Goal: Navigation & Orientation: Find specific page/section

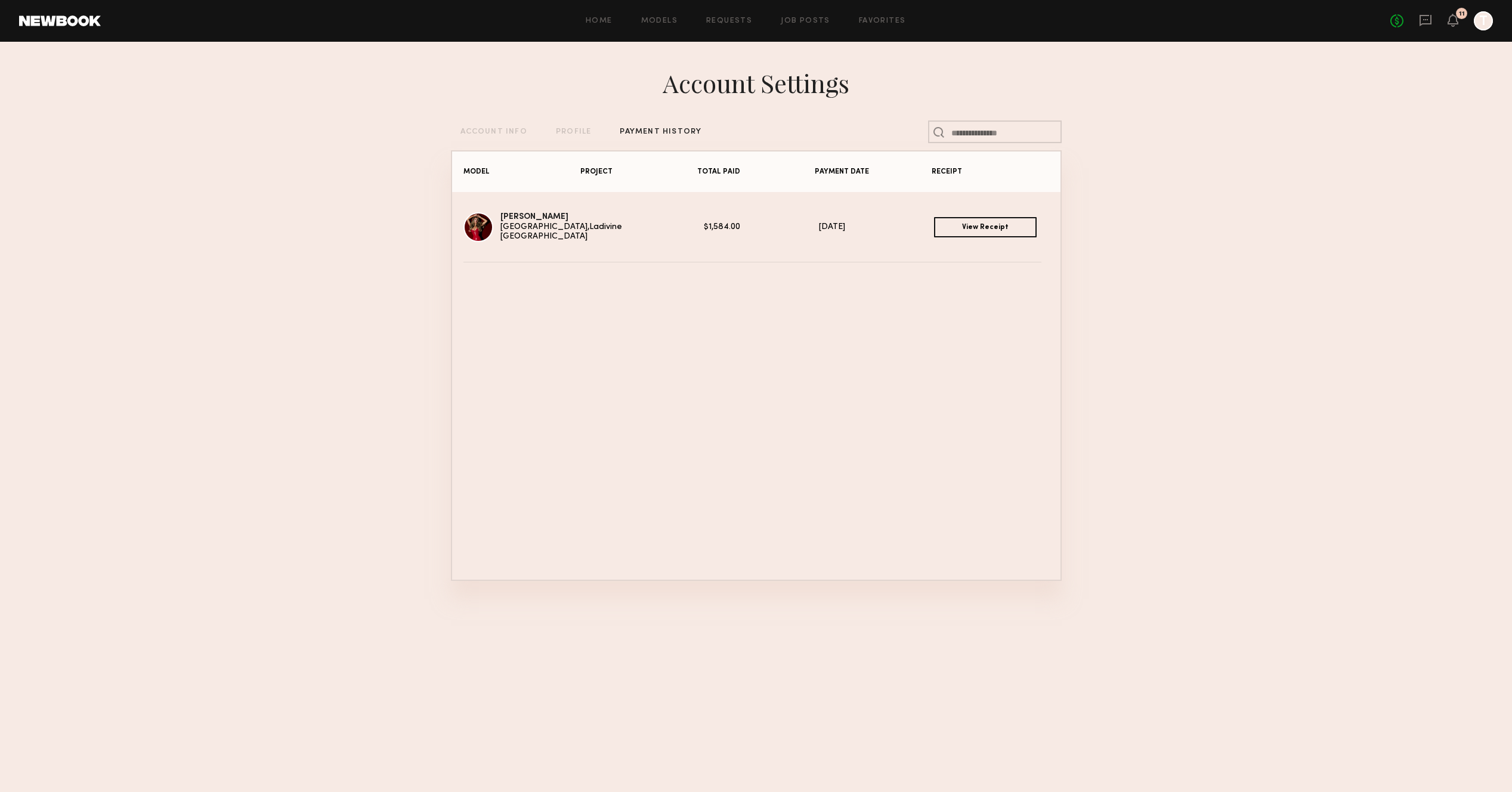
click at [908, 21] on div "Home Models Requests Job Posts Favorites Sign Out" at bounding box center [745, 20] width 1289 height 8
click at [891, 21] on link "Favorites" at bounding box center [883, 20] width 47 height 8
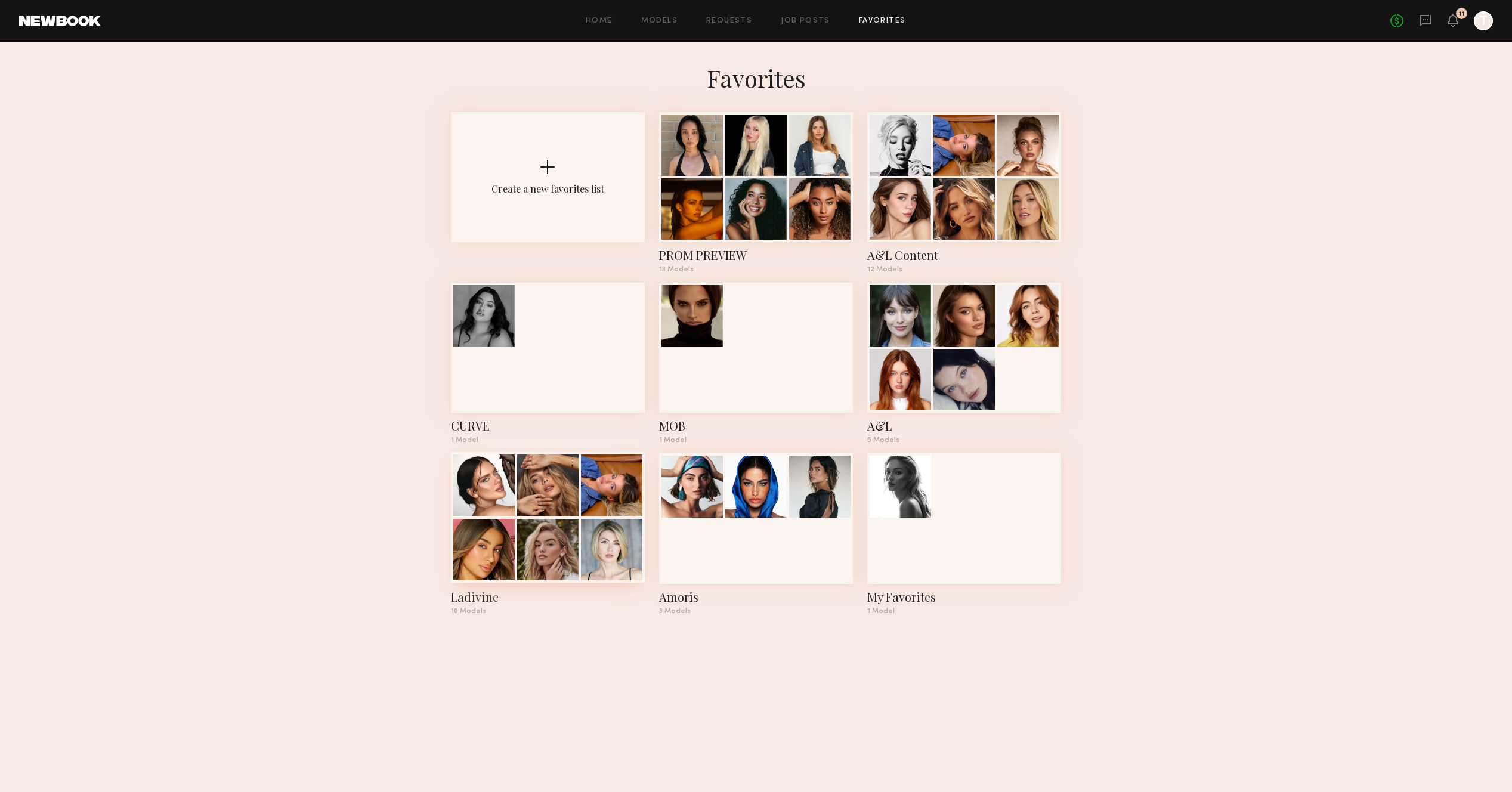
click at [540, 569] on div at bounding box center [548, 549] width 62 height 62
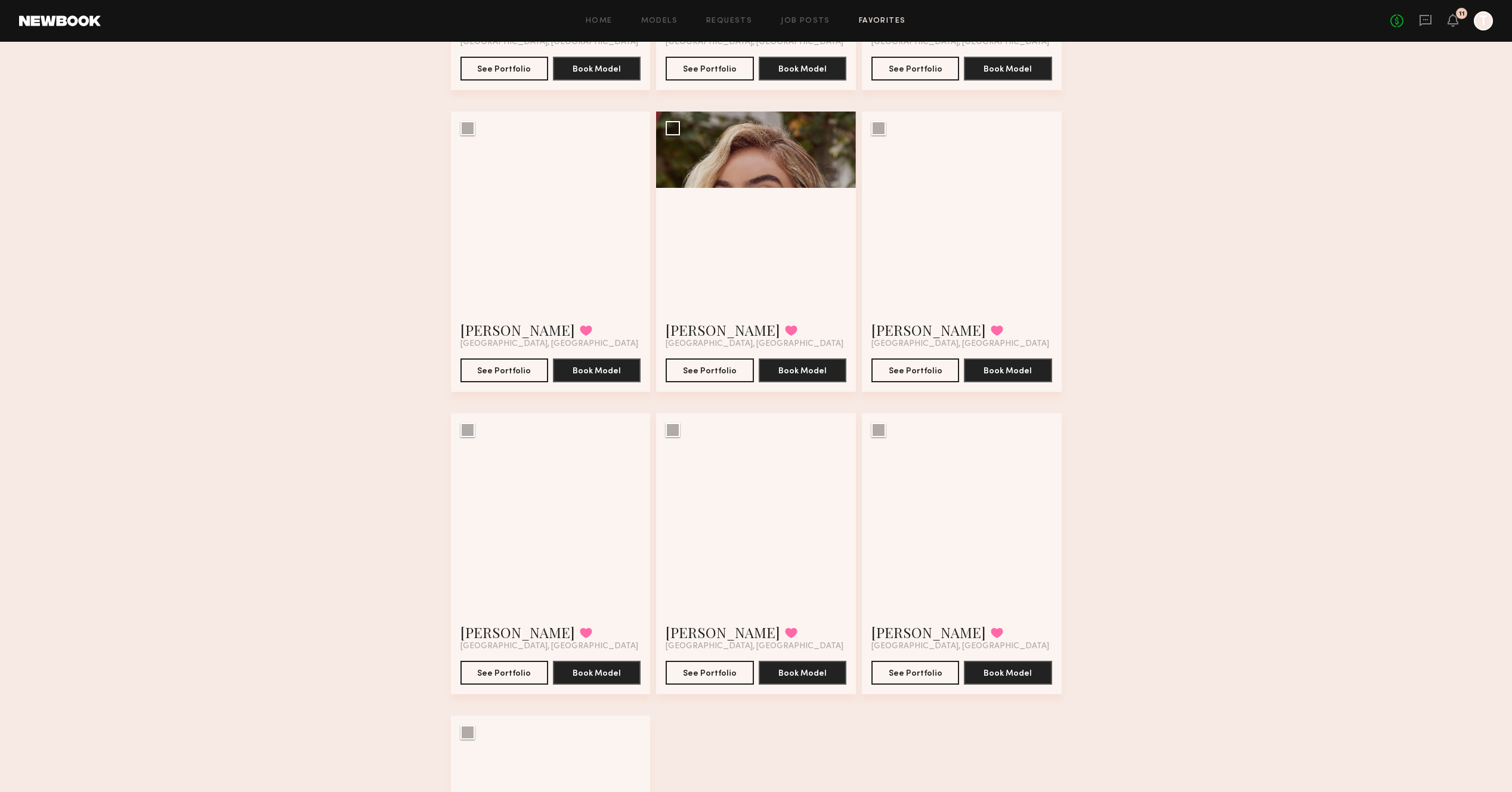
scroll to position [553, 0]
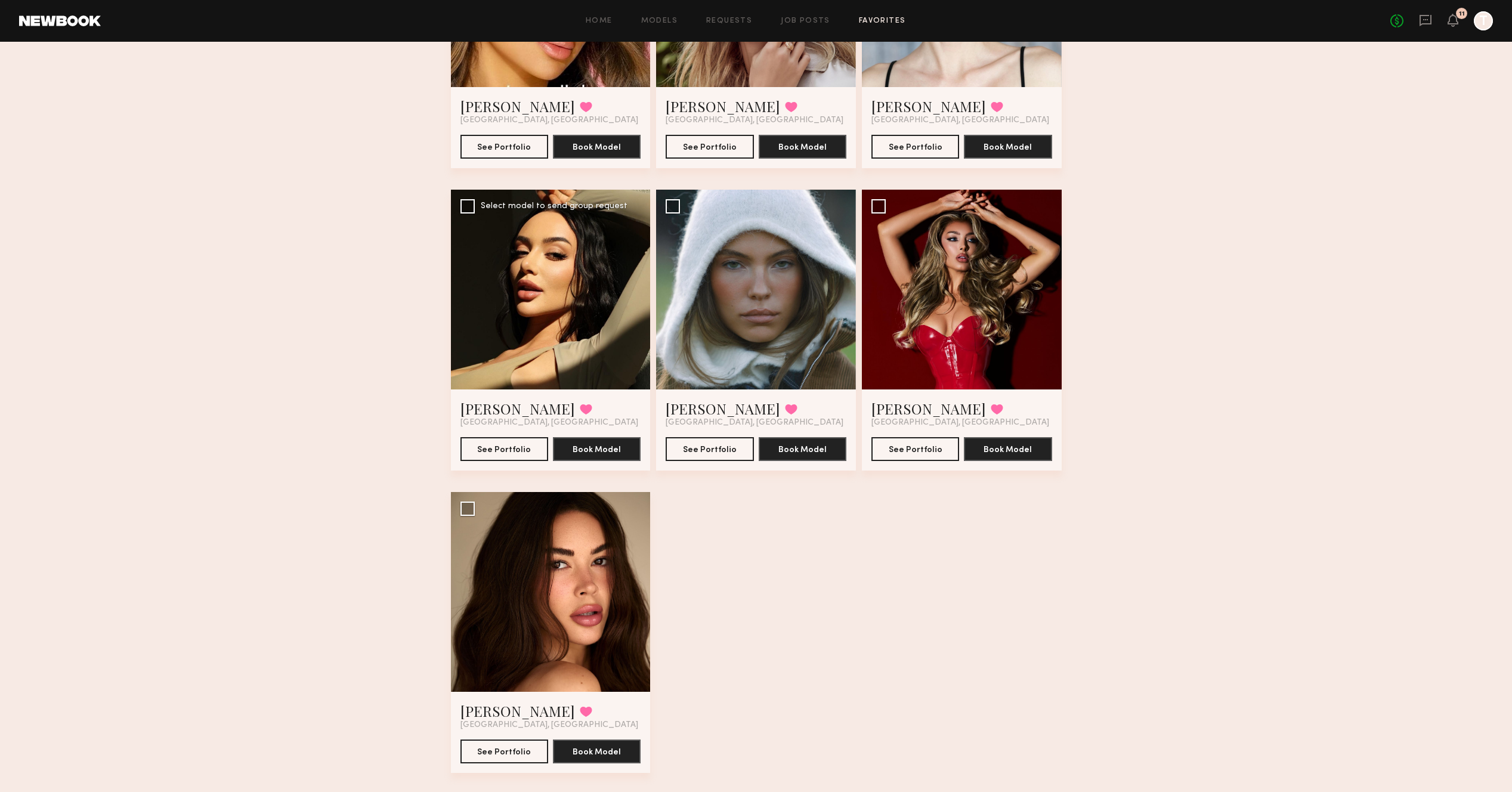
click at [536, 360] on div at bounding box center [551, 289] width 200 height 200
click at [483, 327] on div at bounding box center [551, 289] width 200 height 200
click at [516, 448] on button "See Portfolio" at bounding box center [505, 448] width 88 height 24
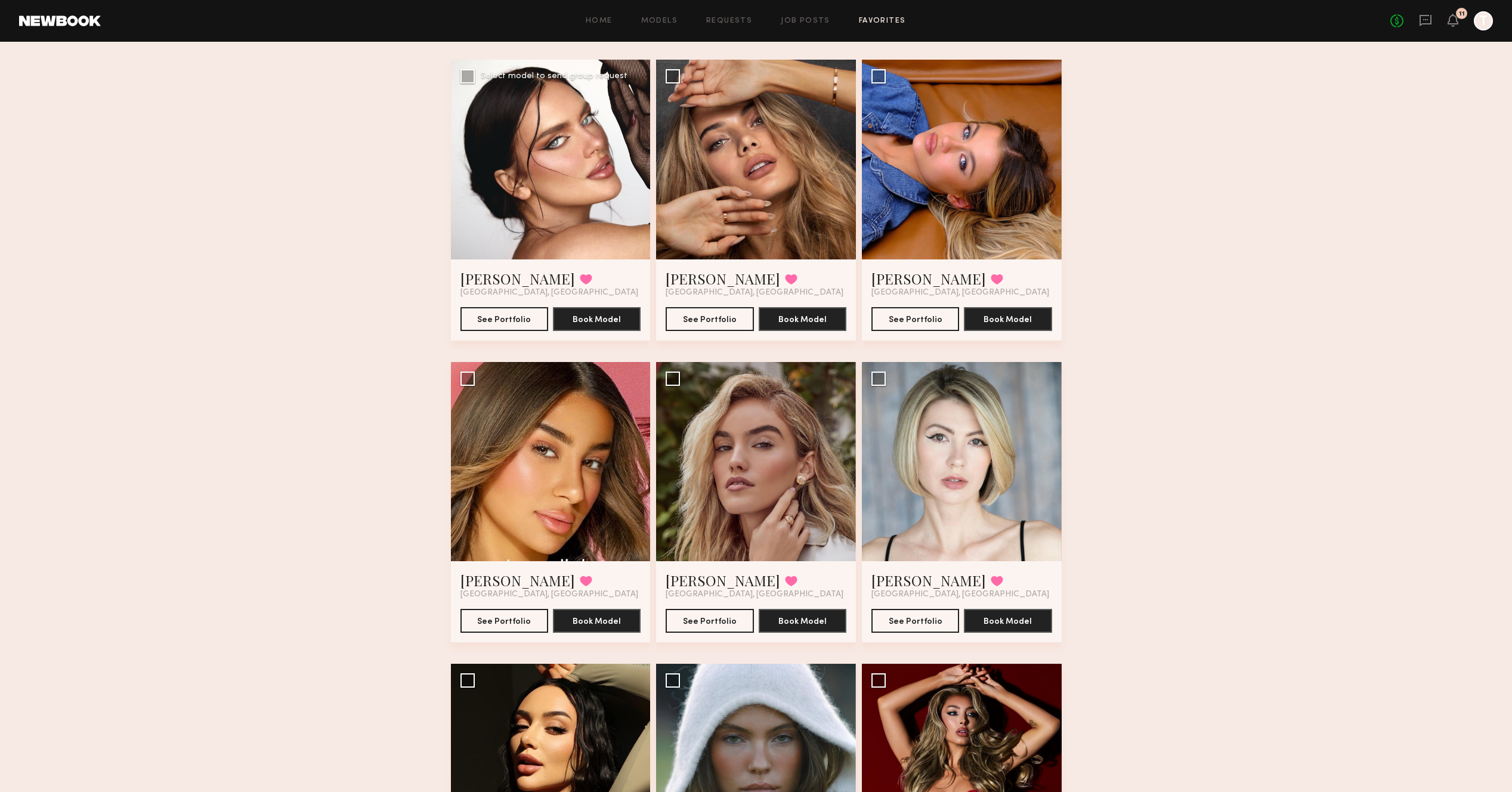
scroll to position [41, 0]
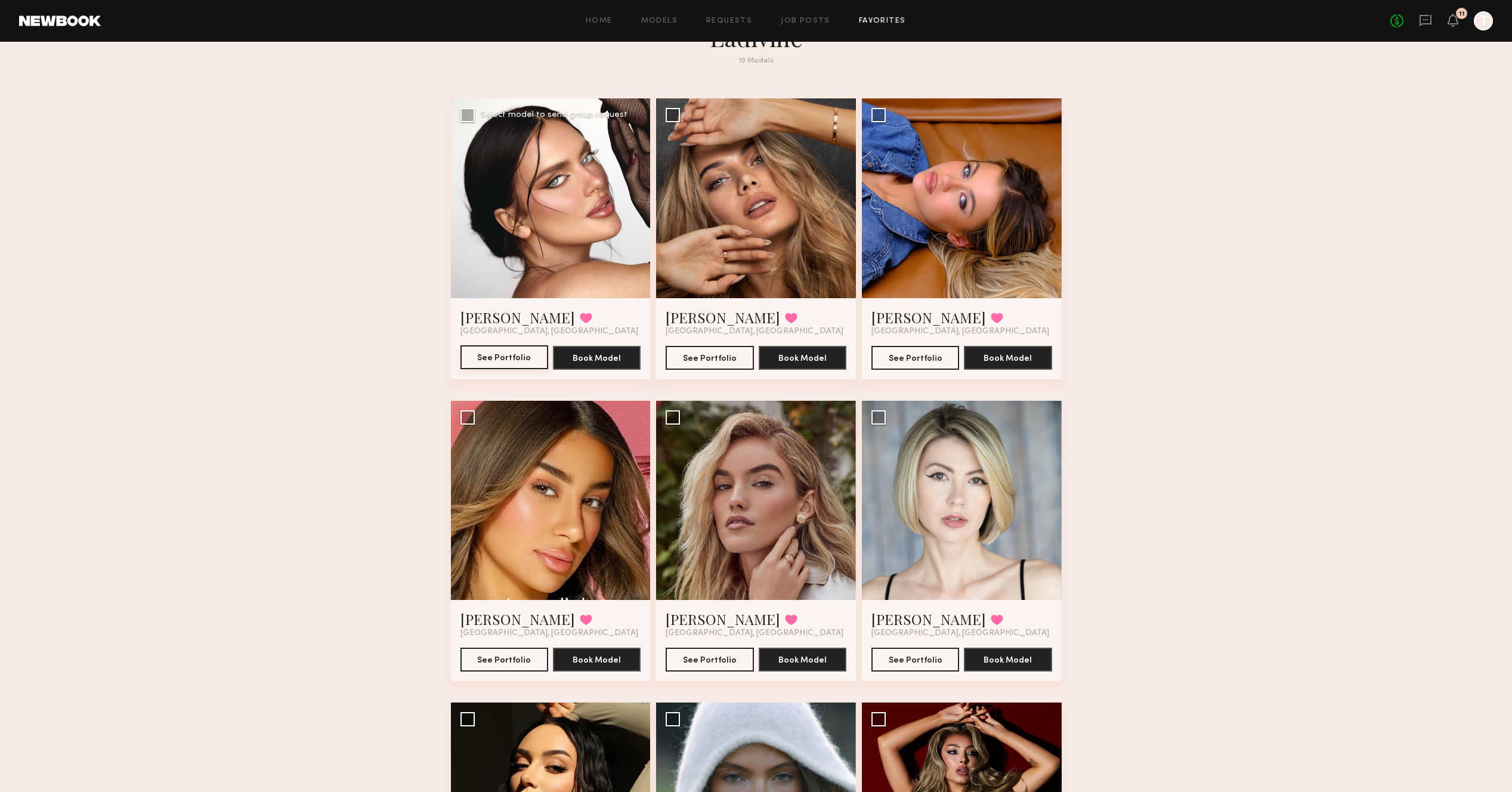
click at [494, 356] on button "See Portfolio" at bounding box center [505, 357] width 88 height 24
